Goal: Navigation & Orientation: Find specific page/section

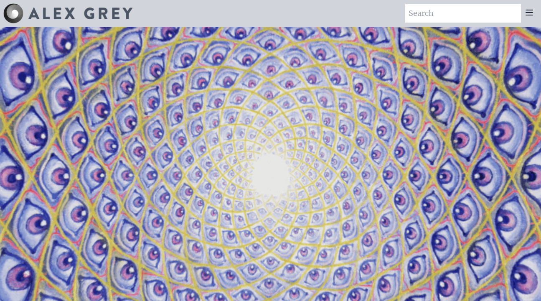
click at [36, 17] on img at bounding box center [80, 14] width 104 height 12
click at [18, 14] on img at bounding box center [13, 13] width 20 height 20
click at [527, 9] on icon at bounding box center [529, 13] width 10 height 10
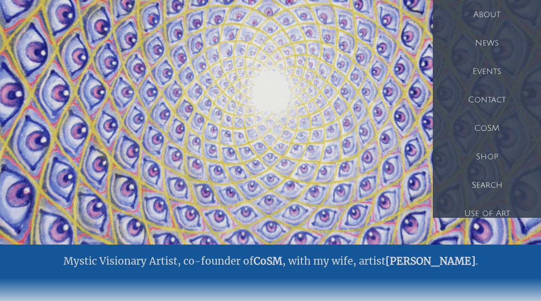
scroll to position [31, 0]
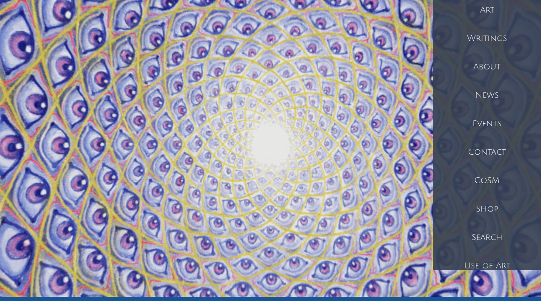
click at [494, 66] on div "About" at bounding box center [486, 67] width 108 height 28
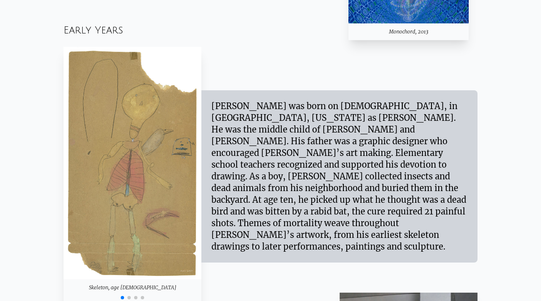
scroll to position [676, 0]
